Goal: Book appointment/travel/reservation

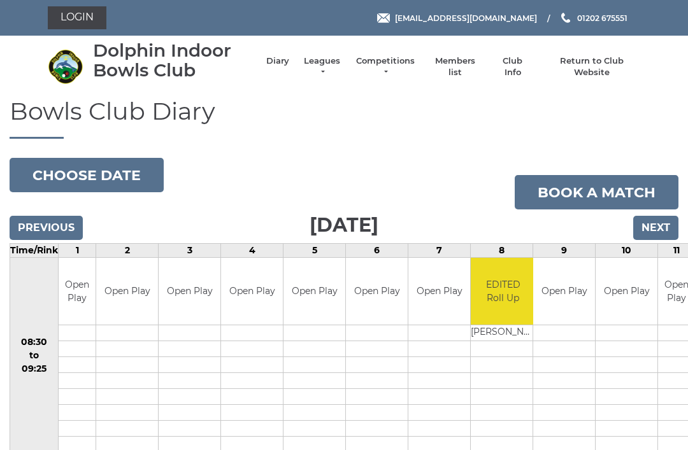
click at [655, 226] on input "Next" at bounding box center [655, 228] width 45 height 24
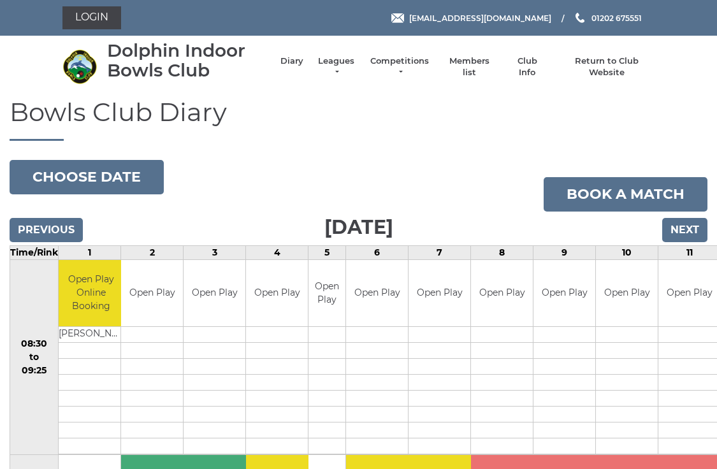
click at [685, 227] on input "Next" at bounding box center [684, 230] width 45 height 24
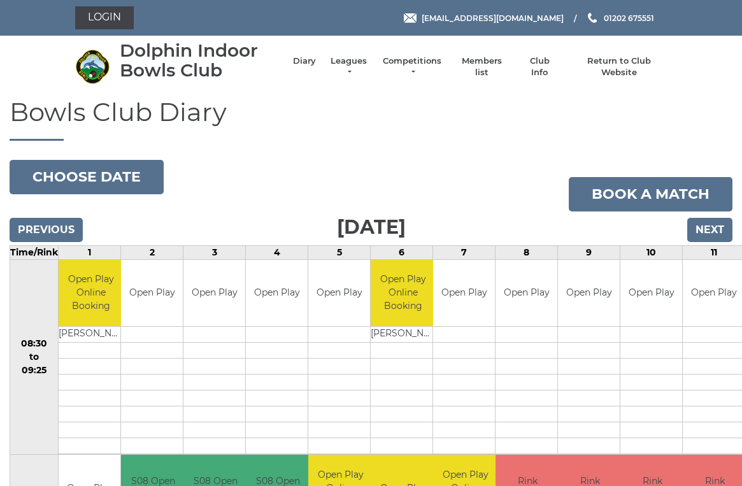
click at [714, 227] on input "Next" at bounding box center [709, 230] width 45 height 24
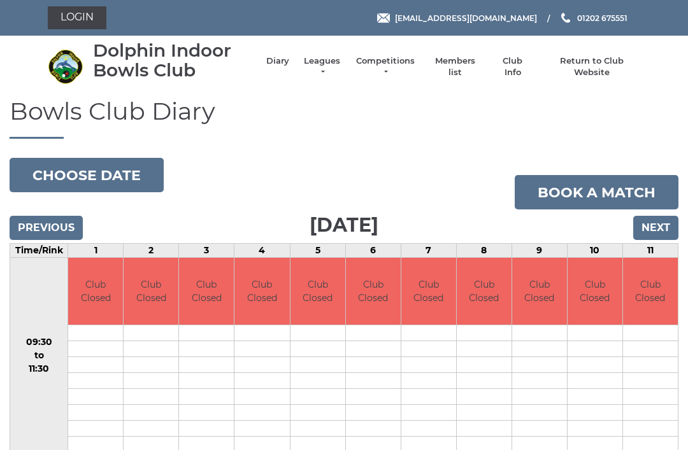
click at [125, 176] on button "Choose date" at bounding box center [87, 175] width 154 height 34
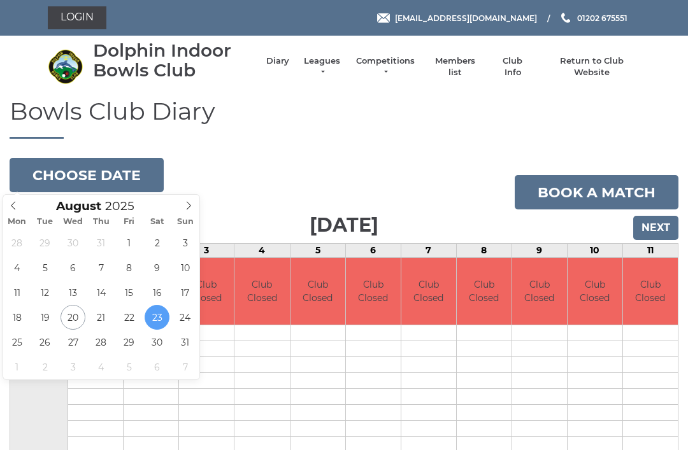
click at [192, 205] on icon at bounding box center [188, 205] width 9 height 9
type input "2025-09-27"
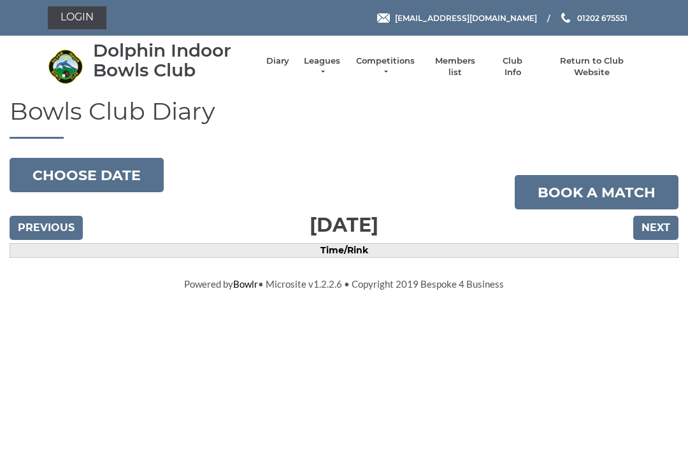
click at [104, 177] on button "Choose date" at bounding box center [87, 175] width 154 height 34
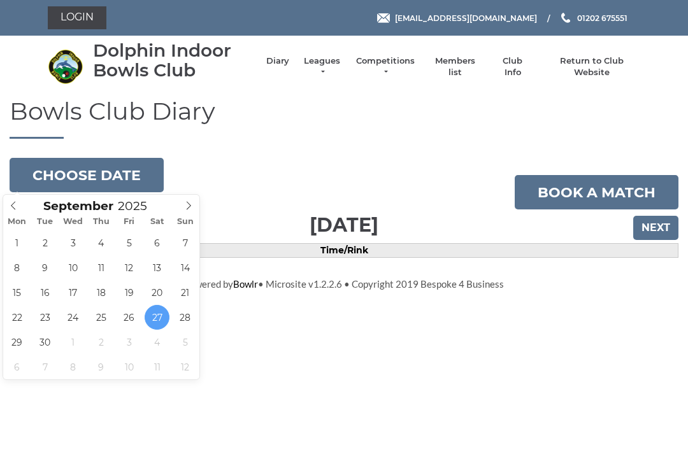
click at [20, 206] on span at bounding box center [13, 204] width 21 height 18
type input "[DATE]"
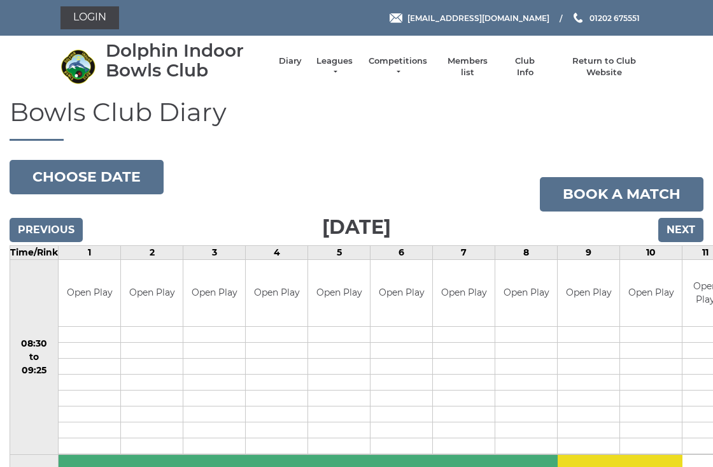
click at [60, 232] on input "Previous" at bounding box center [46, 230] width 73 height 24
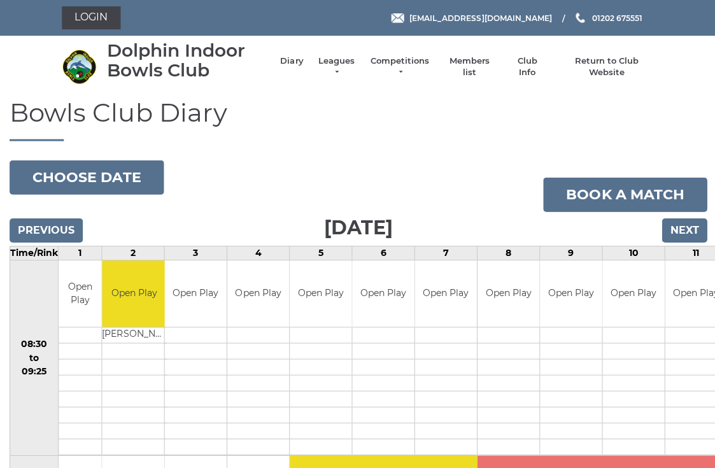
click at [685, 230] on input "Next" at bounding box center [683, 230] width 45 height 24
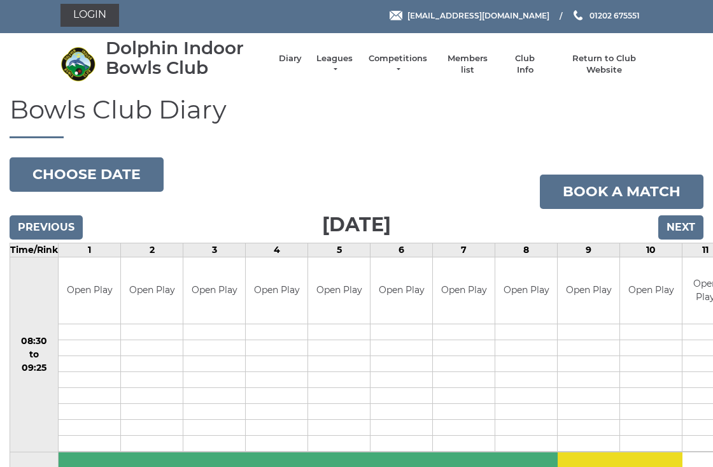
scroll to position [2, 0]
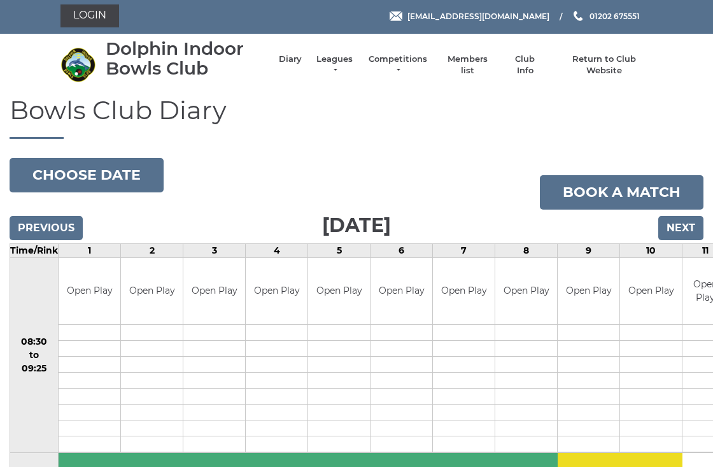
click at [682, 220] on input "Next" at bounding box center [681, 228] width 45 height 24
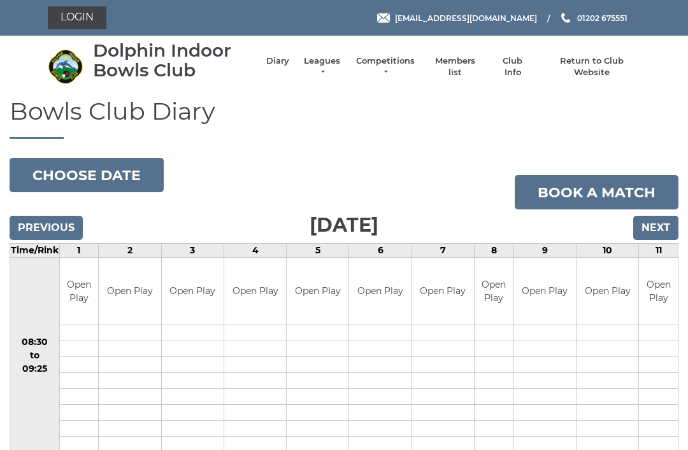
click at [657, 224] on input "Next" at bounding box center [655, 228] width 45 height 24
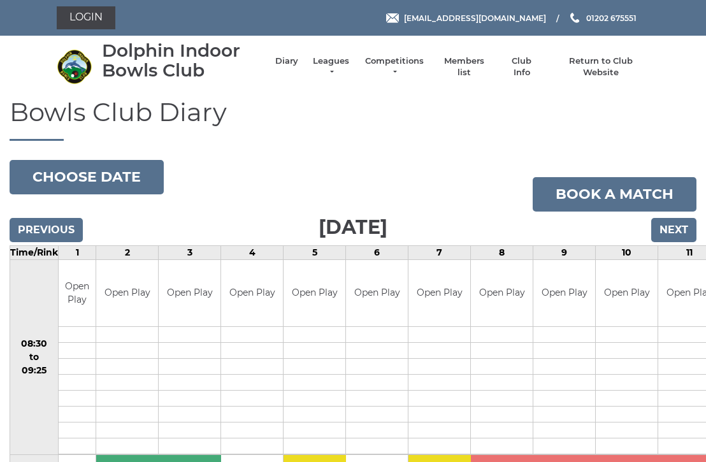
click at [673, 225] on input "Next" at bounding box center [673, 230] width 45 height 24
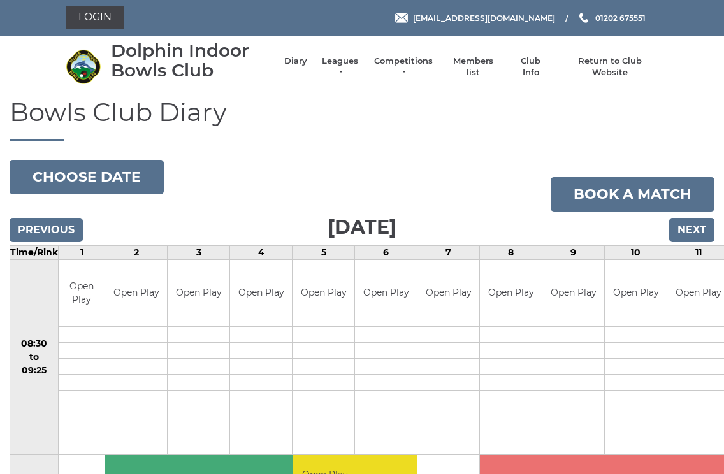
click at [693, 225] on input "Next" at bounding box center [691, 230] width 45 height 24
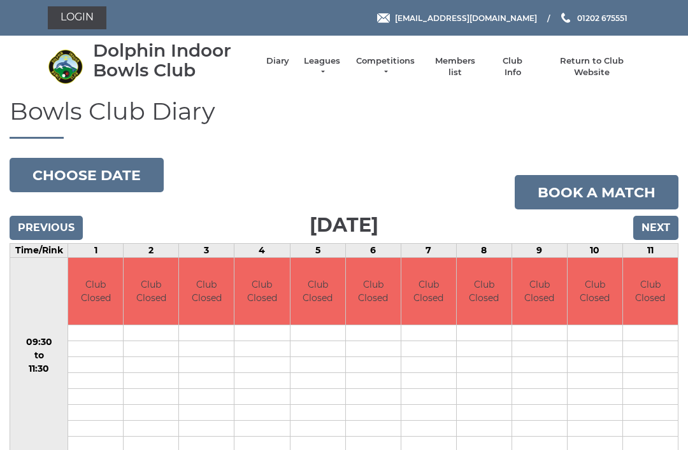
click at [657, 223] on input "Next" at bounding box center [655, 228] width 45 height 24
click at [651, 226] on input "Next" at bounding box center [655, 228] width 45 height 24
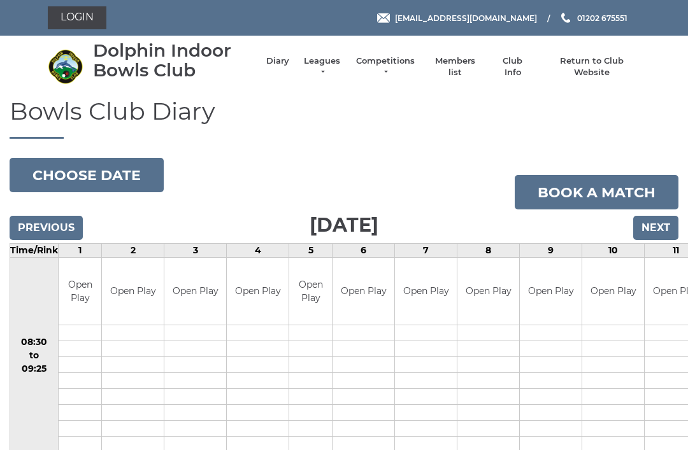
click at [654, 224] on input "Next" at bounding box center [655, 228] width 45 height 24
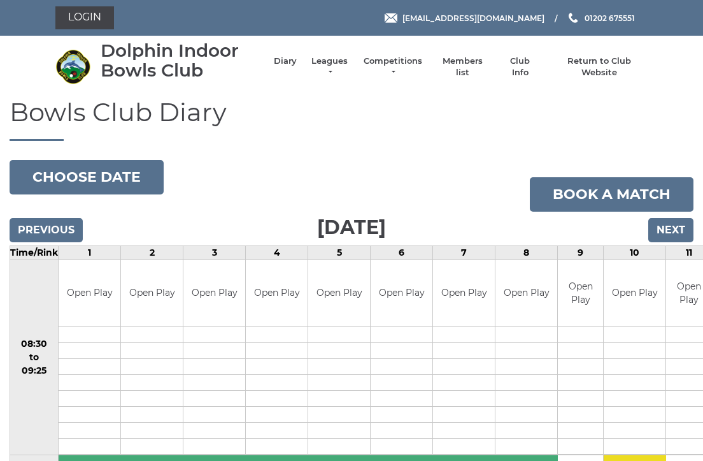
click at [668, 229] on input "Next" at bounding box center [671, 230] width 45 height 24
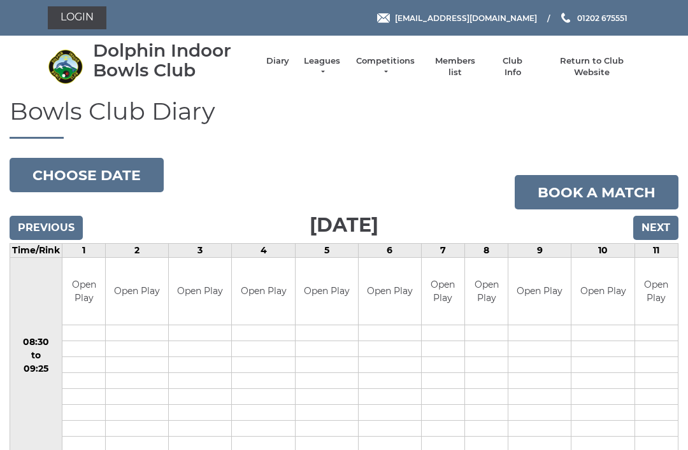
click at [654, 222] on input "Next" at bounding box center [655, 228] width 45 height 24
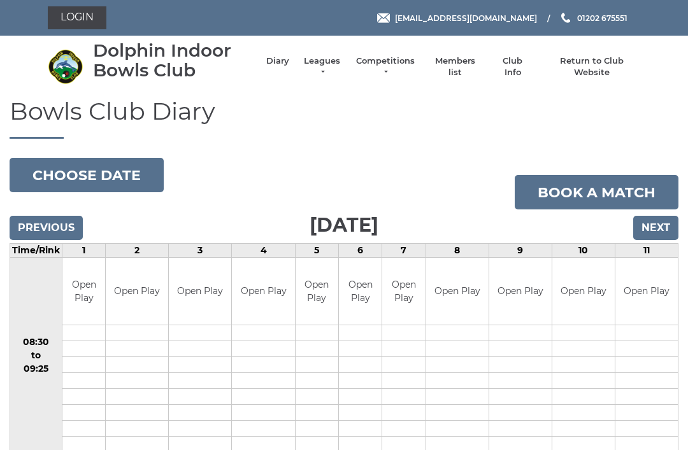
click at [657, 227] on input "Next" at bounding box center [655, 228] width 45 height 24
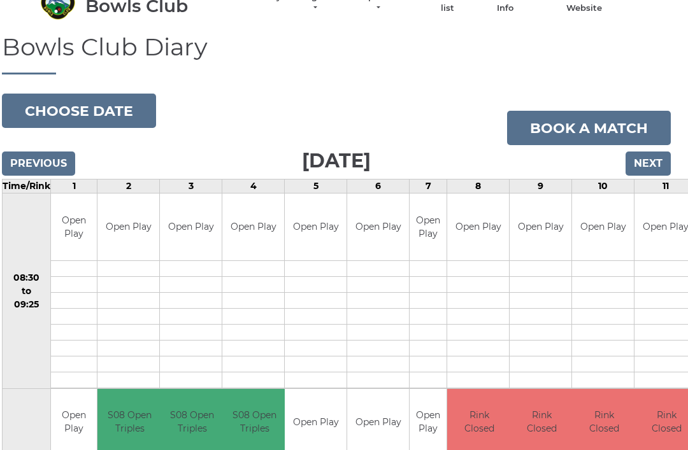
scroll to position [62, 8]
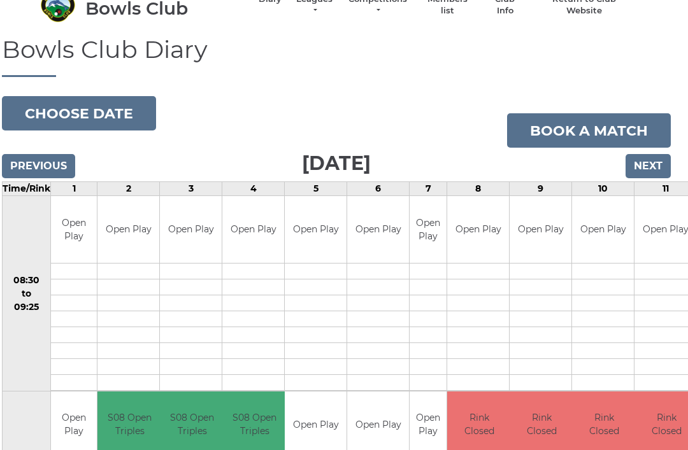
click at [648, 167] on input "Next" at bounding box center [648, 166] width 45 height 24
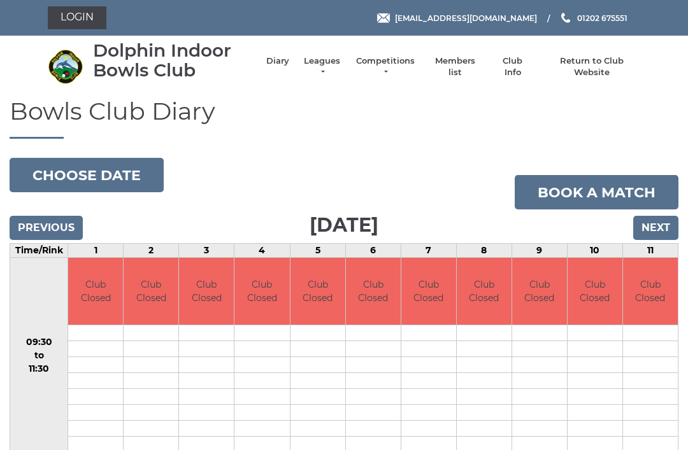
click at [657, 221] on input "Next" at bounding box center [655, 228] width 45 height 24
click at [657, 229] on input "Next" at bounding box center [655, 228] width 45 height 24
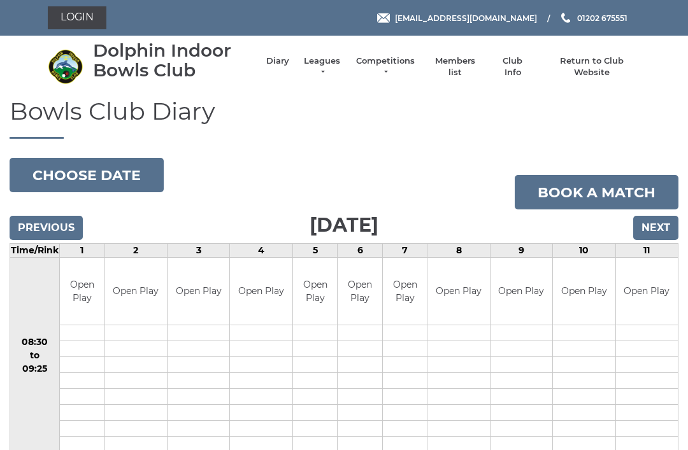
click at [661, 225] on input "Next" at bounding box center [655, 228] width 45 height 24
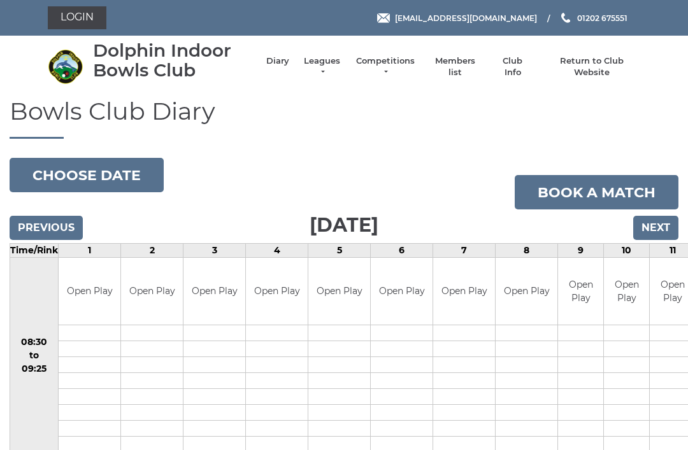
click at [652, 225] on input "Next" at bounding box center [655, 228] width 45 height 24
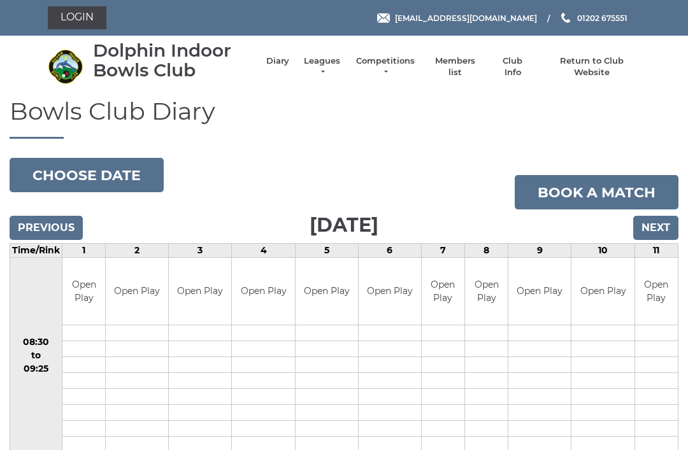
click at [654, 223] on input "Next" at bounding box center [655, 228] width 45 height 24
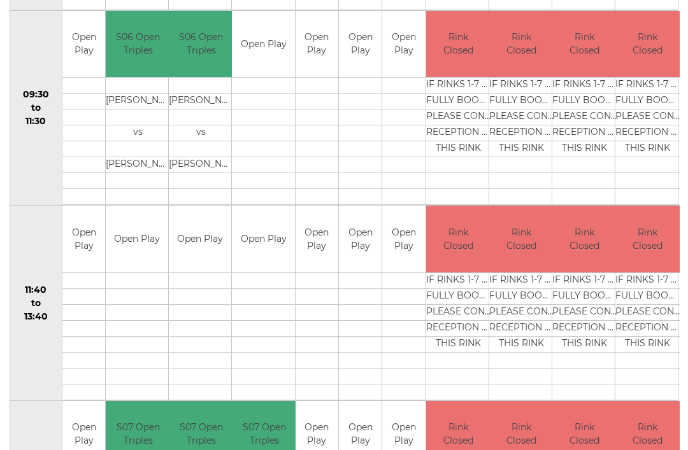
scroll to position [580, 0]
